Goal: Information Seeking & Learning: Find contact information

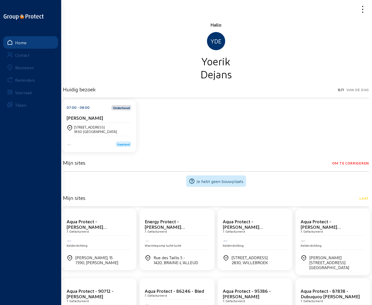
click at [32, 68] on div "Bezoeken" at bounding box center [24, 67] width 19 height 5
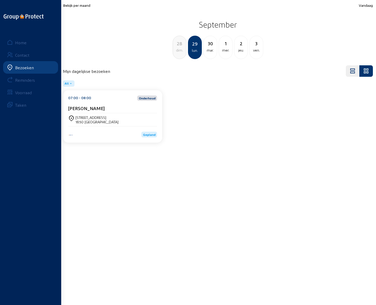
click at [182, 49] on div "dim." at bounding box center [179, 50] width 13 height 6
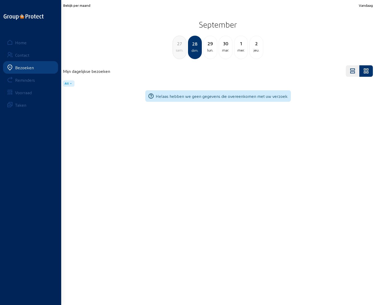
click at [181, 49] on div "sam." at bounding box center [179, 50] width 13 height 6
click at [181, 49] on div "ven." at bounding box center [179, 50] width 13 height 6
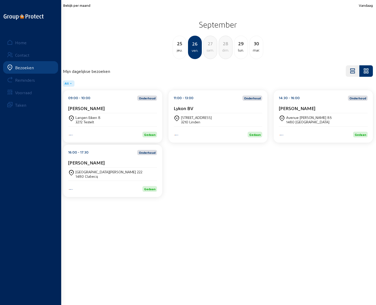
click at [181, 49] on div "jeu." at bounding box center [179, 50] width 13 height 6
click at [98, 111] on div "[PERSON_NAME]" at bounding box center [112, 110] width 89 height 8
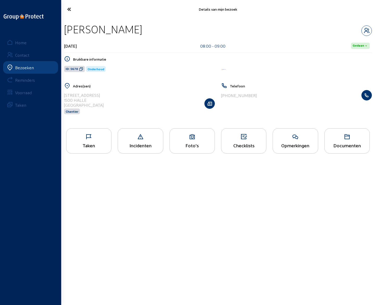
drag, startPoint x: 66, startPoint y: 29, endPoint x: 140, endPoint y: 28, distance: 73.5
click at [140, 28] on div "[PERSON_NAME]" at bounding box center [218, 29] width 308 height 13
copy div "[PERSON_NAME]"
click at [292, 134] on icon at bounding box center [295, 137] width 45 height 6
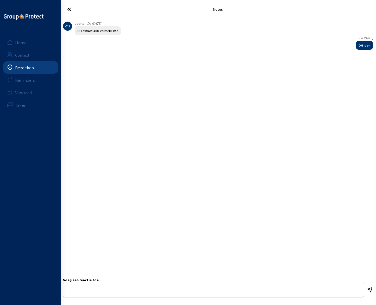
click at [68, 10] on icon at bounding box center [86, 9] width 43 height 9
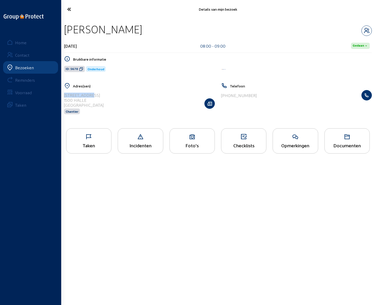
drag, startPoint x: 64, startPoint y: 95, endPoint x: 104, endPoint y: 95, distance: 39.4
click at [104, 95] on div "[STREET_ADDRESS] Chantier" at bounding box center [139, 103] width 151 height 27
copy div "[STREET_ADDRESS]"
drag, startPoint x: 223, startPoint y: 96, endPoint x: 271, endPoint y: 93, distance: 48.0
click at [271, 93] on div "[PHONE_NUMBER]" at bounding box center [296, 95] width 151 height 10
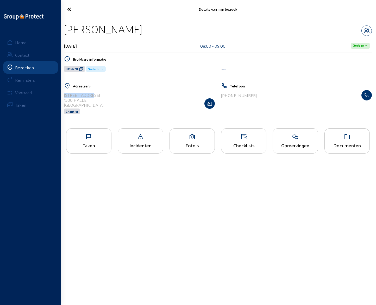
copy div "32 477 27 03 44"
click at [366, 32] on icon "button" at bounding box center [367, 31] width 10 height 6
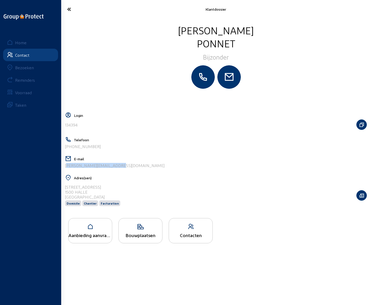
drag, startPoint x: 116, startPoint y: 166, endPoint x: 65, endPoint y: 169, distance: 51.2
click at [65, 169] on div "E-mail [PERSON_NAME][EMAIL_ADDRESS][DOMAIN_NAME]" at bounding box center [216, 164] width 302 height 16
copy div "[PERSON_NAME][EMAIL_ADDRESS][DOMAIN_NAME]"
click at [69, 10] on icon at bounding box center [86, 9] width 43 height 9
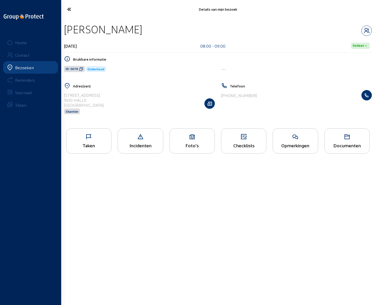
click at [69, 10] on icon at bounding box center [86, 9] width 43 height 9
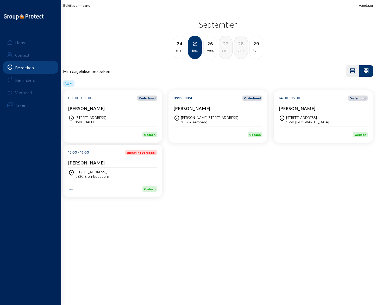
click at [194, 117] on div "[PERSON_NAME][STREET_ADDRESS]" at bounding box center [209, 117] width 57 height 4
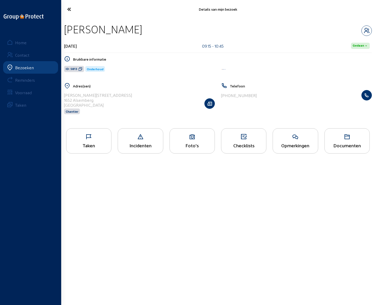
drag, startPoint x: 65, startPoint y: 28, endPoint x: 146, endPoint y: 31, distance: 80.6
click at [146, 31] on div "[PERSON_NAME]" at bounding box center [218, 29] width 308 height 13
copy div "[PERSON_NAME]"
drag, startPoint x: 65, startPoint y: 95, endPoint x: 112, endPoint y: 96, distance: 47.2
click at [112, 96] on div "[PERSON_NAME] [STREET_ADDRESS] Chantier" at bounding box center [139, 103] width 151 height 27
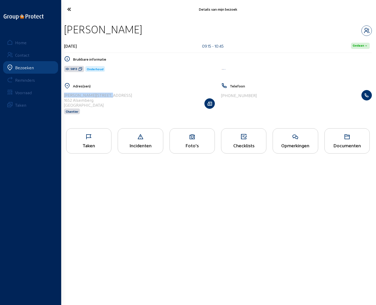
copy div "[PERSON_NAME][STREET_ADDRESS]"
drag, startPoint x: 223, startPoint y: 96, endPoint x: 270, endPoint y: 93, distance: 46.2
click at [270, 93] on div "[PHONE_NUMBER]" at bounding box center [296, 95] width 151 height 10
copy div "32 497 19 46 84"
click at [366, 31] on icon "button" at bounding box center [367, 31] width 10 height 6
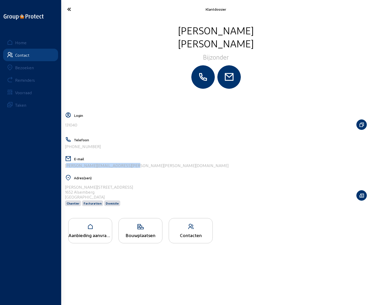
drag, startPoint x: 122, startPoint y: 167, endPoint x: 64, endPoint y: 168, distance: 58.4
click at [64, 168] on cam-layout-content "[PERSON_NAME] Login 131040 Telefoon [PHONE_NUMBER] E-mail [PERSON_NAME][EMAIL_A…" at bounding box center [216, 161] width 306 height 275
copy div "[PERSON_NAME][EMAIL_ADDRESS][PERSON_NAME][PERSON_NAME][DOMAIN_NAME]"
click at [70, 9] on icon at bounding box center [86, 9] width 43 height 9
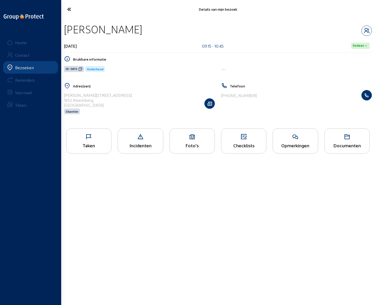
click at [283, 139] on icon at bounding box center [295, 137] width 45 height 6
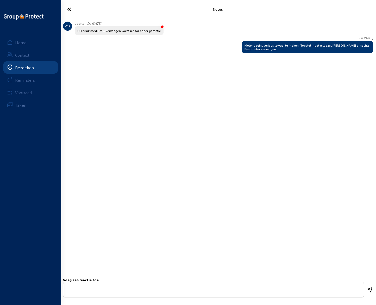
click at [69, 11] on icon at bounding box center [86, 9] width 43 height 9
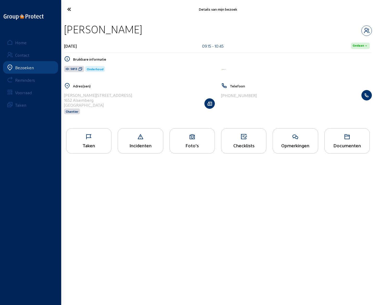
click at [69, 10] on icon at bounding box center [86, 9] width 43 height 9
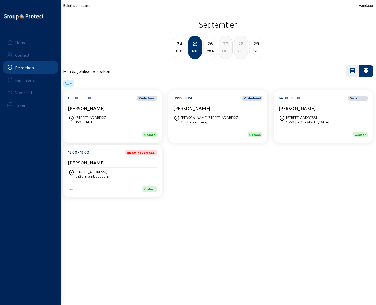
click at [303, 119] on div "[STREET_ADDRESS]" at bounding box center [307, 117] width 43 height 4
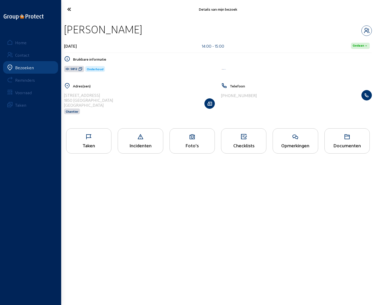
drag, startPoint x: 65, startPoint y: 29, endPoint x: 143, endPoint y: 30, distance: 77.7
click at [143, 30] on div "[PERSON_NAME]" at bounding box center [218, 29] width 308 height 13
copy div "[PERSON_NAME]"
drag, startPoint x: 65, startPoint y: 95, endPoint x: 114, endPoint y: 95, distance: 49.3
click at [114, 95] on div "[STREET_ADDRESS] Chantier" at bounding box center [139, 103] width 151 height 27
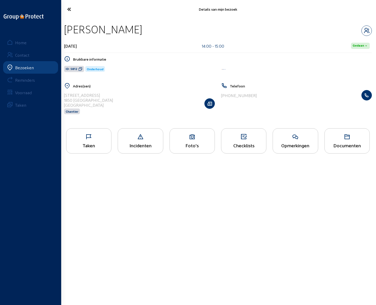
copy div "[STREET_ADDRESS]"
drag, startPoint x: 224, startPoint y: 96, endPoint x: 256, endPoint y: 97, distance: 32.8
click at [256, 97] on div "[PHONE_NUMBER]" at bounding box center [296, 95] width 151 height 10
click at [368, 30] on icon "button" at bounding box center [367, 31] width 10 height 6
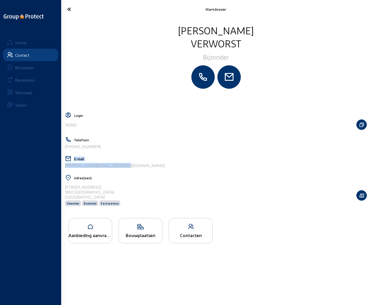
drag, startPoint x: 117, startPoint y: 166, endPoint x: 64, endPoint y: 167, distance: 53.2
click at [64, 167] on cam-layout-content "[PERSON_NAME] Bijzonder Login 110565 Telefoon [PHONE_NUMBER] E-mail [PERSON_NAM…" at bounding box center [216, 161] width 306 height 275
drag, startPoint x: 65, startPoint y: 166, endPoint x: 127, endPoint y: 165, distance: 62.6
click at [127, 165] on div "[PERSON_NAME][EMAIL_ADDRESS][DOMAIN_NAME]" at bounding box center [216, 165] width 302 height 5
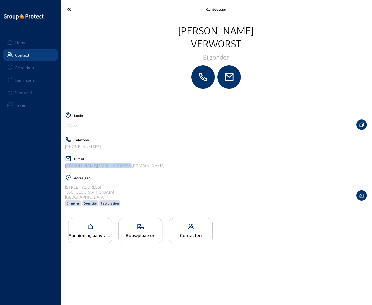
click at [70, 11] on icon at bounding box center [86, 9] width 43 height 9
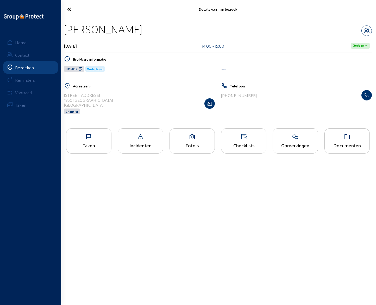
click at [289, 138] on icon at bounding box center [295, 137] width 45 height 6
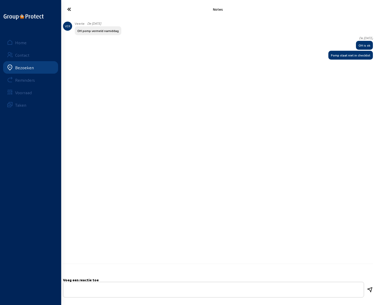
click at [70, 9] on icon at bounding box center [86, 9] width 43 height 9
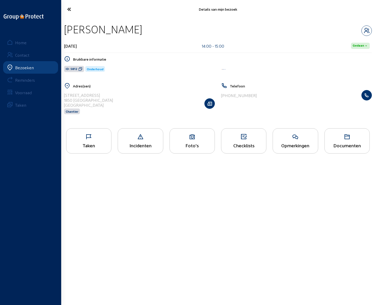
click at [70, 9] on icon at bounding box center [86, 9] width 43 height 9
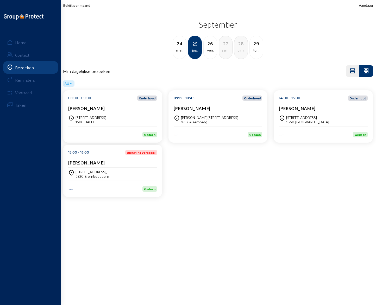
click at [96, 169] on div "[STREET_ADDRESS]" at bounding box center [112, 174] width 89 height 13
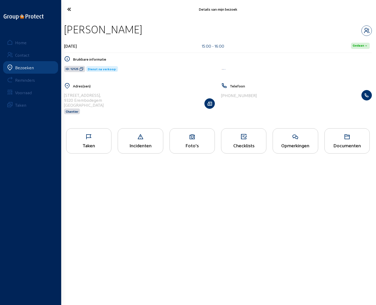
drag, startPoint x: 65, startPoint y: 29, endPoint x: 158, endPoint y: 27, distance: 93.1
click at [158, 27] on div "[PERSON_NAME]" at bounding box center [218, 29] width 308 height 13
drag, startPoint x: 64, startPoint y: 94, endPoint x: 101, endPoint y: 96, distance: 37.1
click at [101, 96] on div "Adres(sen) [STREET_ADDRESS] Chantier" at bounding box center [139, 102] width 157 height 38
drag, startPoint x: 224, startPoint y: 95, endPoint x: 256, endPoint y: 95, distance: 31.5
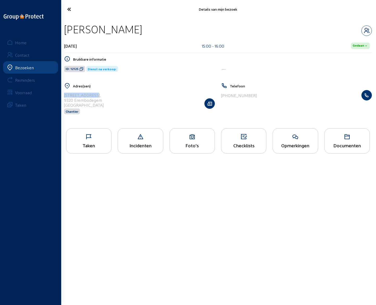
click at [256, 95] on div "[PHONE_NUMBER]" at bounding box center [296, 95] width 151 height 10
click at [364, 29] on icon "button" at bounding box center [367, 31] width 10 height 6
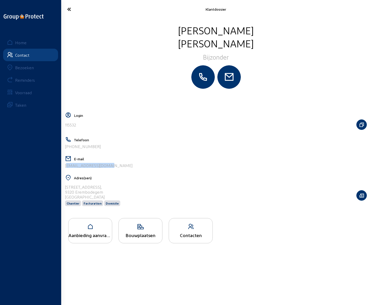
drag, startPoint x: 112, startPoint y: 168, endPoint x: 64, endPoint y: 168, distance: 47.4
click at [64, 168] on cam-layout-content "[PERSON_NAME] Login 115532 Telefoon [PHONE_NUMBER] E-mail [EMAIL_ADDRESS][DOMAI…" at bounding box center [216, 161] width 306 height 275
click at [69, 9] on icon at bounding box center [86, 9] width 43 height 9
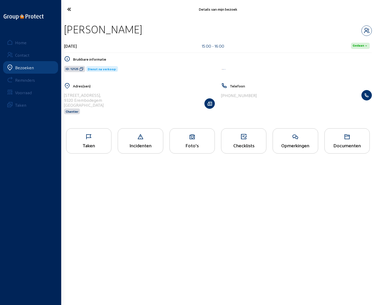
click at [293, 143] on div "Opmerkingen" at bounding box center [295, 145] width 45 height 5
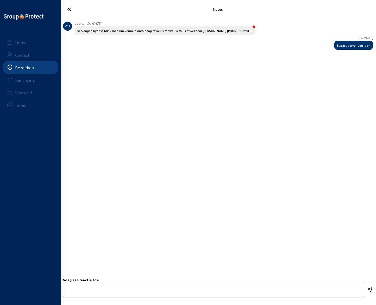
click at [69, 11] on icon at bounding box center [86, 9] width 43 height 9
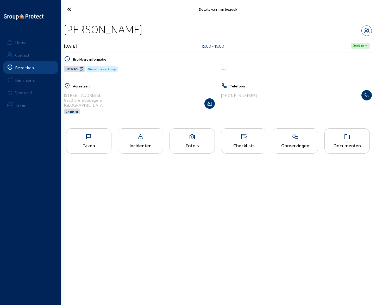
click at [70, 10] on icon at bounding box center [86, 9] width 43 height 9
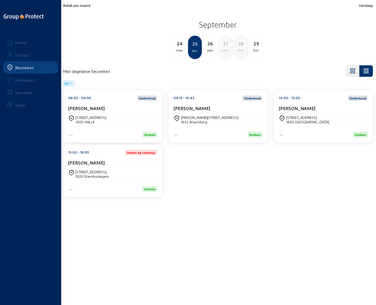
click at [209, 46] on div "26" at bounding box center [210, 43] width 13 height 7
click at [82, 113] on div "Langen Eiken 8 3272 Testelt" at bounding box center [112, 119] width 89 height 13
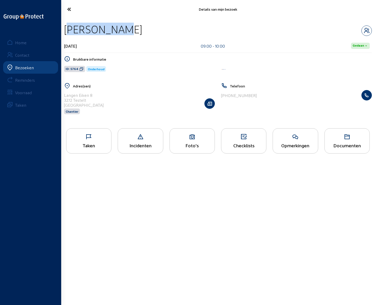
drag, startPoint x: 65, startPoint y: 27, endPoint x: 116, endPoint y: 30, distance: 51.2
click at [116, 30] on div "[PERSON_NAME]" at bounding box center [218, 29] width 308 height 13
click at [295, 139] on icon at bounding box center [295, 137] width 45 height 6
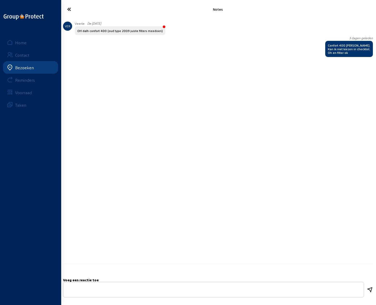
click at [70, 7] on icon at bounding box center [86, 9] width 43 height 9
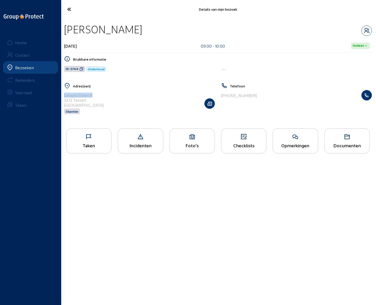
drag, startPoint x: 64, startPoint y: 95, endPoint x: 101, endPoint y: 95, distance: 37.8
click at [101, 95] on div "Adres(sen) [STREET_ADDRESS] Chantier" at bounding box center [139, 102] width 157 height 38
drag, startPoint x: 224, startPoint y: 96, endPoint x: 254, endPoint y: 96, distance: 30.8
click at [254, 96] on div "[PHONE_NUMBER]" at bounding box center [296, 95] width 151 height 10
click at [367, 30] on icon "button" at bounding box center [367, 31] width 10 height 6
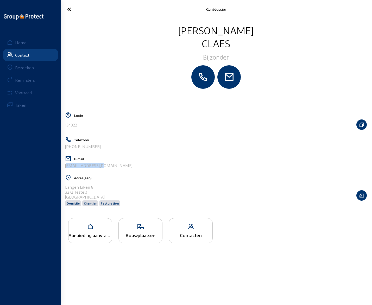
drag, startPoint x: 98, startPoint y: 167, endPoint x: 65, endPoint y: 169, distance: 33.7
click at [65, 169] on div "E-mail [EMAIL_ADDRESS][DOMAIN_NAME]" at bounding box center [216, 164] width 302 height 16
click at [70, 10] on icon at bounding box center [86, 9] width 43 height 9
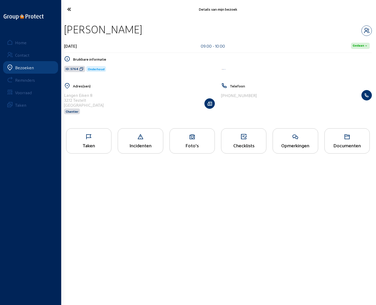
click at [69, 9] on icon at bounding box center [86, 9] width 43 height 9
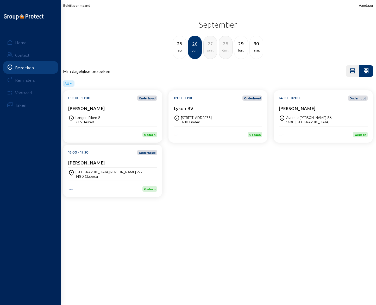
click at [204, 111] on div "Lykon BV" at bounding box center [218, 110] width 89 height 8
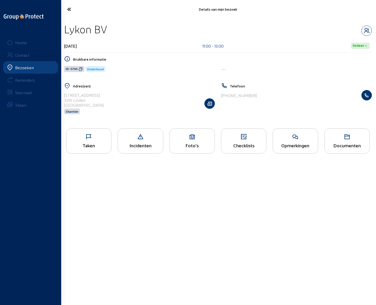
drag, startPoint x: 65, startPoint y: 30, endPoint x: 110, endPoint y: 33, distance: 44.7
click at [110, 33] on div "Lykon BV" at bounding box center [218, 29] width 308 height 13
drag, startPoint x: 64, startPoint y: 95, endPoint x: 98, endPoint y: 94, distance: 33.4
click at [98, 94] on div "[STREET_ADDRESS] Chantier" at bounding box center [139, 103] width 151 height 27
drag, startPoint x: 223, startPoint y: 95, endPoint x: 274, endPoint y: 93, distance: 51.7
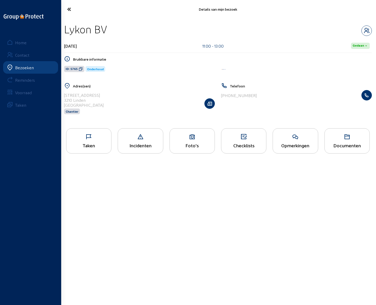
click at [274, 93] on div "[PHONE_NUMBER]" at bounding box center [296, 95] width 151 height 10
click at [365, 29] on icon "button" at bounding box center [367, 31] width 10 height 6
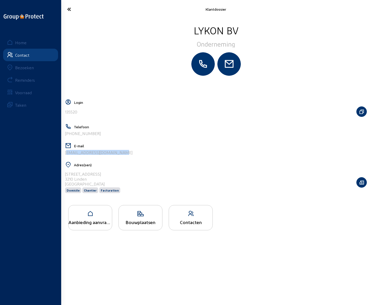
drag, startPoint x: 119, startPoint y: 153, endPoint x: 64, endPoint y: 155, distance: 55.1
click at [64, 155] on cam-layout-content "Lykon BV Onderneming Login 135520 Telefoon [PHONE_NUMBER] E-mail [EMAIL_ADDRESS…" at bounding box center [216, 161] width 306 height 275
click at [69, 10] on icon at bounding box center [86, 9] width 43 height 9
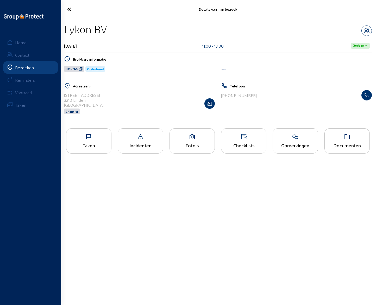
click at [302, 141] on div "Opmerkingen" at bounding box center [295, 140] width 45 height 25
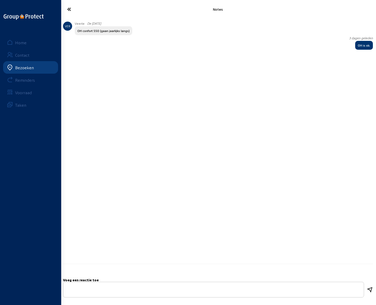
click at [71, 9] on icon at bounding box center [86, 9] width 43 height 9
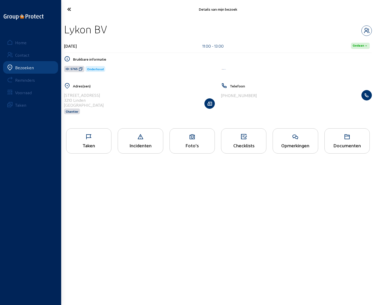
click at [69, 10] on icon at bounding box center [86, 9] width 43 height 9
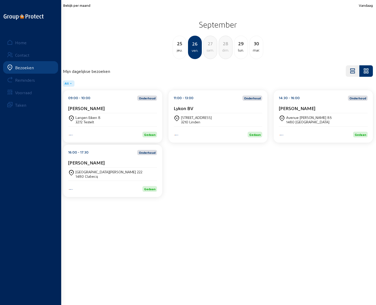
click at [296, 110] on cam-card-title "[PERSON_NAME]" at bounding box center [297, 108] width 36 height 5
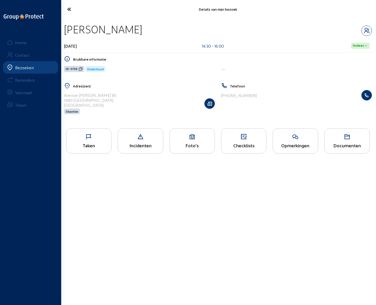
drag, startPoint x: 66, startPoint y: 29, endPoint x: 148, endPoint y: 30, distance: 81.6
click at [148, 30] on div "[PERSON_NAME]" at bounding box center [218, 29] width 308 height 13
drag, startPoint x: 64, startPoint y: 95, endPoint x: 122, endPoint y: 96, distance: 57.6
click at [122, 96] on div "[STREET_ADDRESS][PERSON_NAME] [PERSON_NAME]" at bounding box center [139, 103] width 151 height 27
drag, startPoint x: 223, startPoint y: 95, endPoint x: 253, endPoint y: 95, distance: 30.5
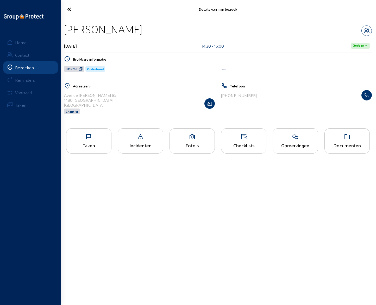
click at [253, 95] on div "[PHONE_NUMBER]" at bounding box center [296, 95] width 151 height 10
click at [367, 29] on icon "button" at bounding box center [367, 31] width 10 height 6
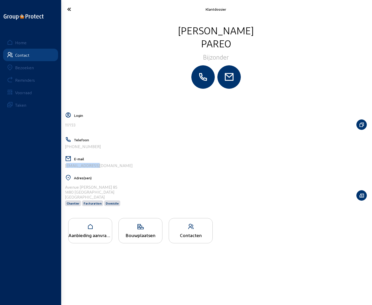
drag, startPoint x: 95, startPoint y: 165, endPoint x: 64, endPoint y: 169, distance: 31.5
click at [64, 169] on cam-layout-content "[PERSON_NAME] Login 117733 Telefoon [PHONE_NUMBER] E-mail [EMAIL_ADDRESS][DOMAI…" at bounding box center [216, 161] width 306 height 275
click at [69, 7] on icon at bounding box center [86, 9] width 43 height 9
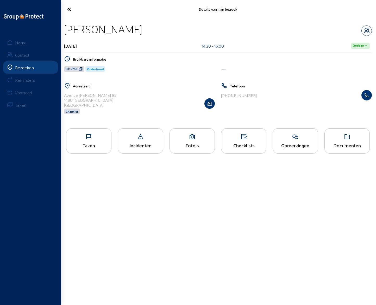
click at [292, 142] on div "Opmerkingen" at bounding box center [295, 140] width 45 height 25
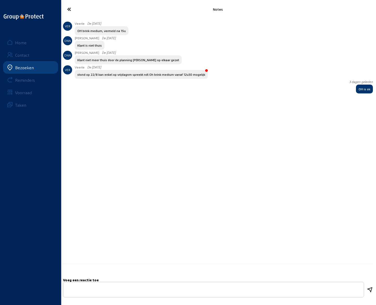
click at [70, 9] on icon at bounding box center [86, 9] width 43 height 9
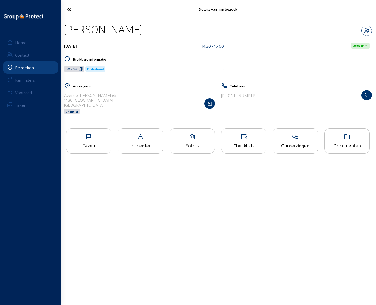
click at [70, 9] on icon at bounding box center [86, 9] width 43 height 9
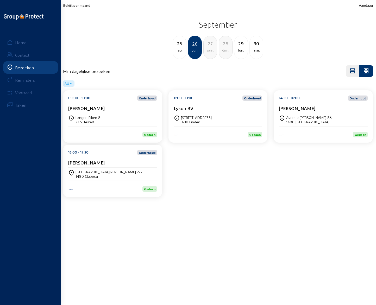
click at [84, 167] on div "[PERSON_NAME]" at bounding box center [112, 164] width 89 height 8
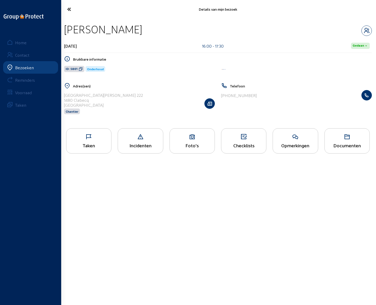
drag, startPoint x: 65, startPoint y: 29, endPoint x: 172, endPoint y: 35, distance: 106.8
click at [172, 35] on div "[PERSON_NAME]" at bounding box center [218, 29] width 308 height 13
drag, startPoint x: 65, startPoint y: 95, endPoint x: 104, endPoint y: 97, distance: 38.9
click at [104, 97] on div "Rue Saint-[PERSON_NAME] 222 1480 Clabecq [GEOGRAPHIC_DATA] Chantier" at bounding box center [139, 103] width 151 height 27
drag, startPoint x: 223, startPoint y: 95, endPoint x: 255, endPoint y: 96, distance: 32.3
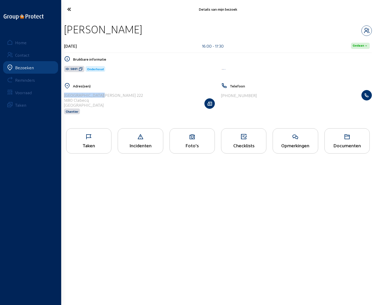
click at [255, 96] on div "[PHONE_NUMBER]" at bounding box center [296, 95] width 151 height 10
click at [365, 29] on icon "button" at bounding box center [367, 31] width 10 height 6
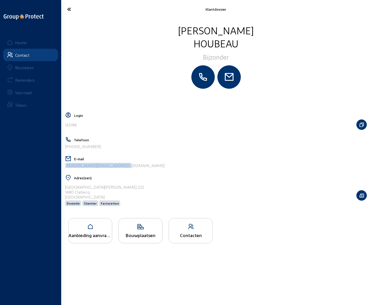
drag, startPoint x: 124, startPoint y: 168, endPoint x: 64, endPoint y: 170, distance: 60.0
click at [64, 170] on cam-layout-content "[PERSON_NAME] Bijzonder Login 133786 Telefoon [PHONE_NUMBER] E-mail [PERSON_NAM…" at bounding box center [216, 161] width 306 height 275
click at [69, 11] on icon at bounding box center [86, 9] width 43 height 9
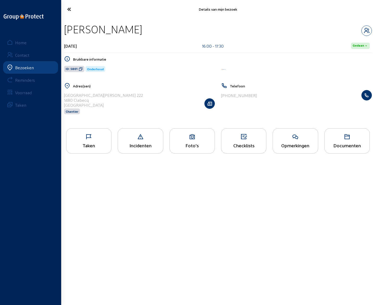
click at [69, 11] on icon at bounding box center [86, 9] width 43 height 9
